Goal: Task Accomplishment & Management: Manage account settings

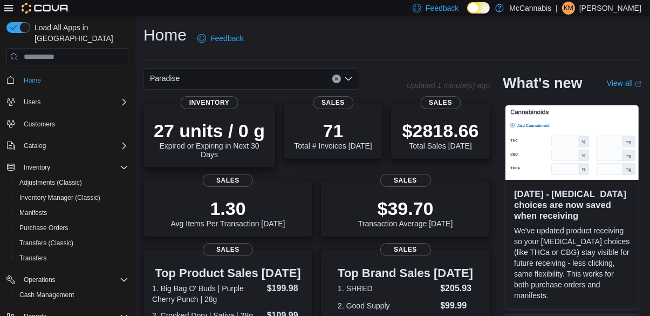
scroll to position [38, 0]
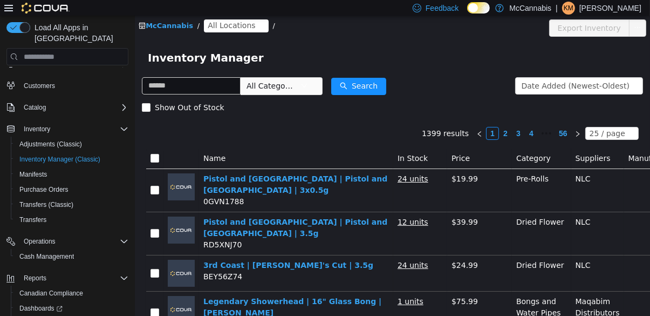
click at [230, 26] on span "All Locations" at bounding box center [230, 25] width 47 height 12
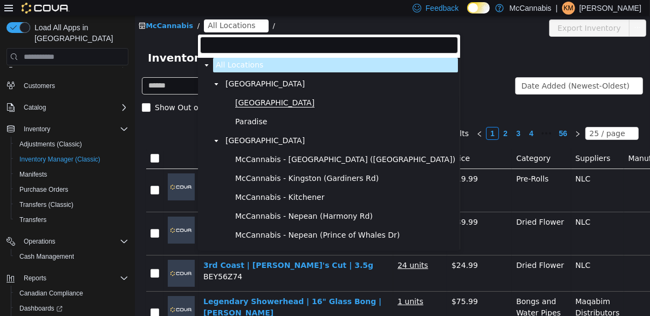
click at [266, 102] on span "Deer Lake" at bounding box center [274, 102] width 79 height 9
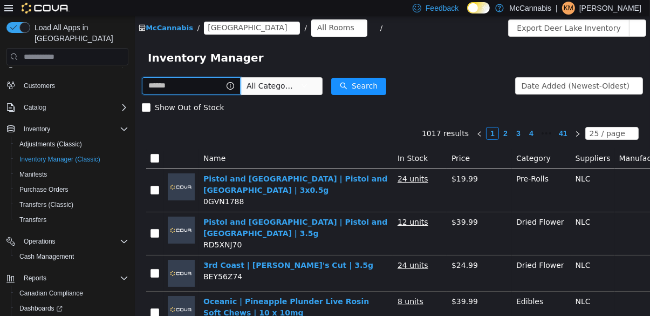
click at [228, 84] on input "text" at bounding box center [190, 85] width 99 height 17
type input "*******"
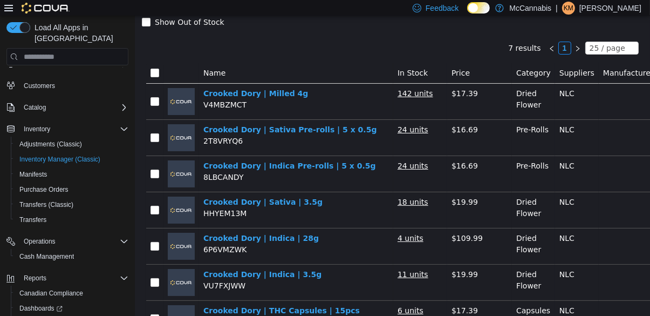
scroll to position [87, 0]
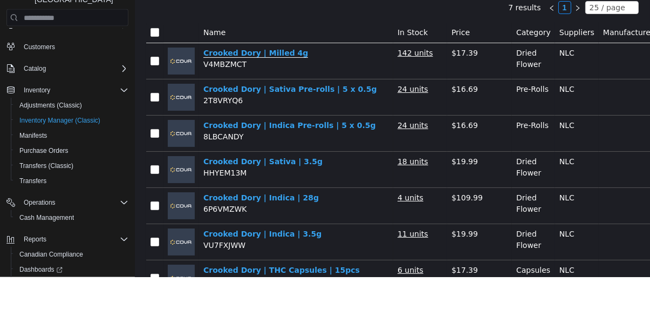
click at [268, 49] on link "Crooked Dory | Milled 4g" at bounding box center [255, 53] width 105 height 9
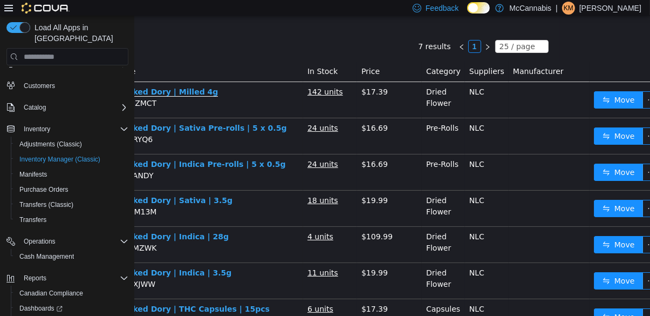
scroll to position [87, 99]
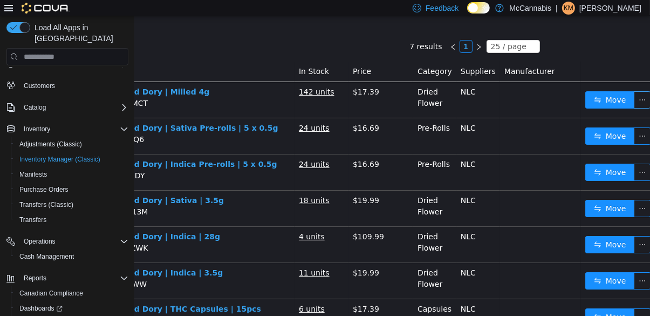
click at [635, 103] on button "button" at bounding box center [642, 99] width 17 height 17
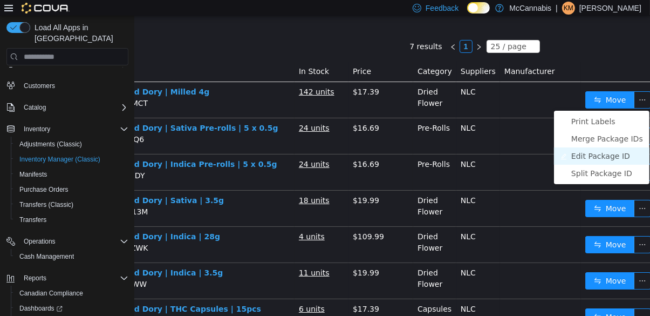
click at [619, 154] on li "Edit Package ID" at bounding box center [602, 155] width 96 height 17
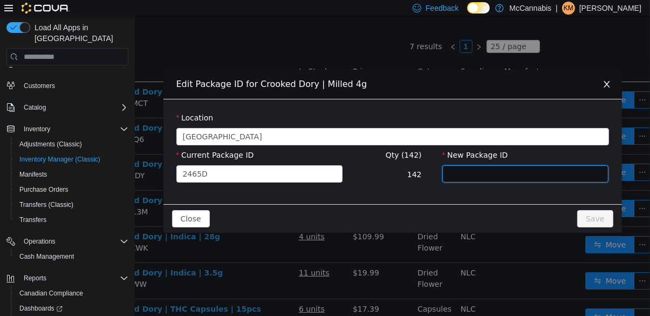
click at [500, 175] on input "New Package ID" at bounding box center [525, 173] width 167 height 17
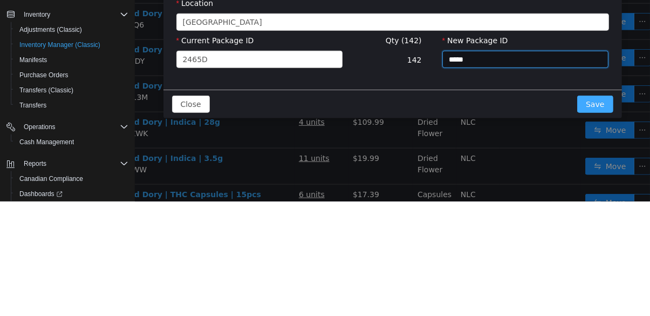
type input "*****"
click at [593, 108] on button "Save" at bounding box center [595, 104] width 36 height 17
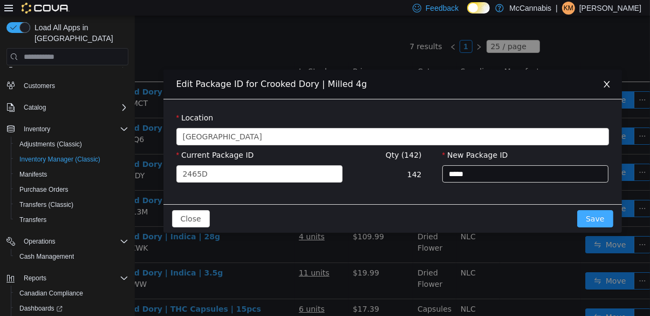
scroll to position [87, 0]
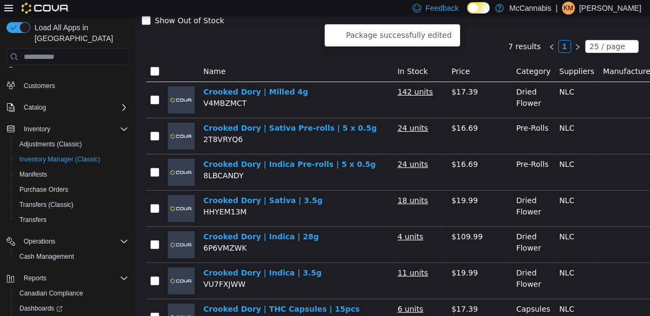
click at [595, 18] on div "Show Out of Stock" at bounding box center [391, 21] width 501 height 22
click at [583, 5] on p "[PERSON_NAME]" at bounding box center [611, 8] width 62 height 13
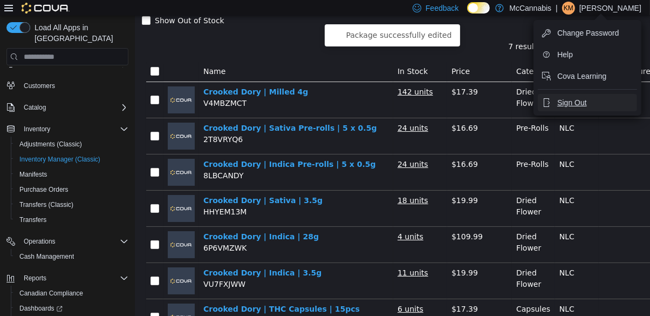
click at [574, 107] on span "Sign Out" at bounding box center [572, 102] width 29 height 11
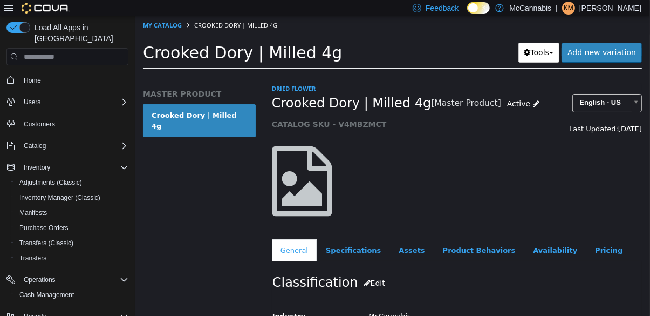
click at [598, 8] on p "[PERSON_NAME]" at bounding box center [611, 8] width 62 height 13
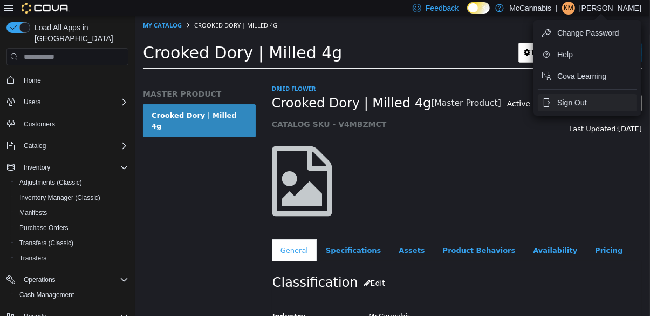
click at [565, 95] on button "Sign Out" at bounding box center [587, 102] width 99 height 17
